Goal: Find specific page/section: Find specific page/section

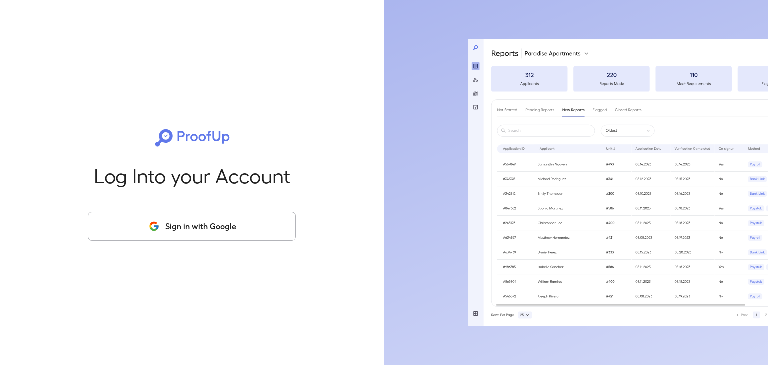
click at [246, 218] on button "Sign in with Google" at bounding box center [192, 226] width 208 height 29
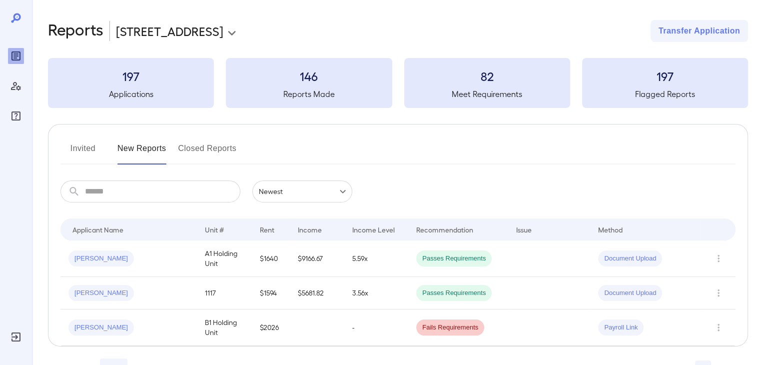
click at [87, 150] on button "Invited" at bounding box center [82, 152] width 45 height 24
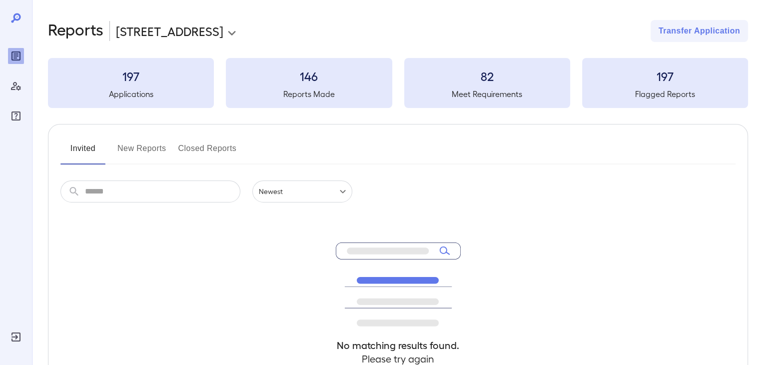
click at [164, 141] on button "New Reports" at bounding box center [141, 152] width 49 height 24
